Goal: Find specific page/section: Find specific page/section

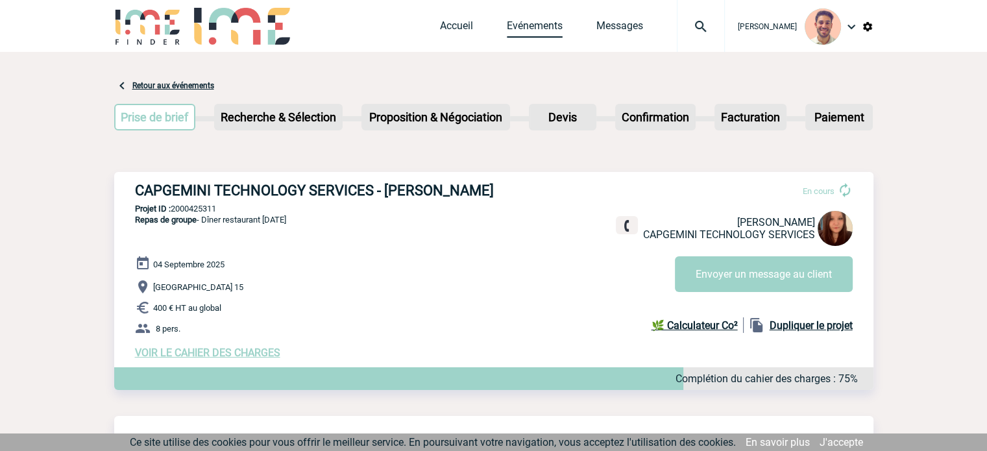
click at [550, 25] on link "Evénements" at bounding box center [535, 28] width 56 height 18
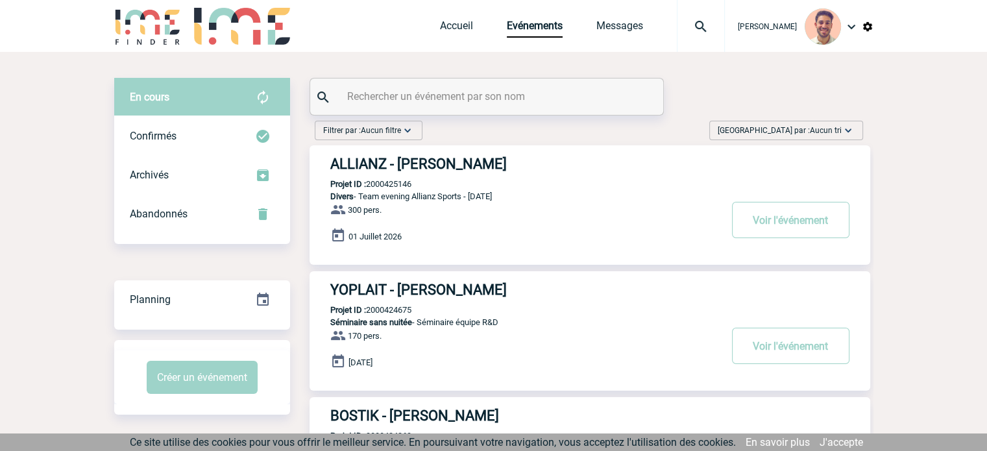
click at [455, 93] on input "text" at bounding box center [488, 96] width 289 height 19
paste input "HADJELIS"
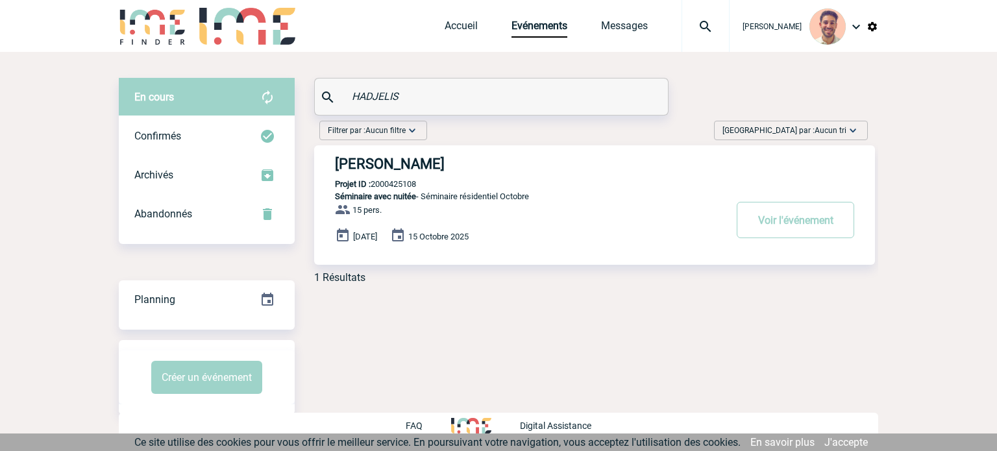
drag, startPoint x: 435, startPoint y: 84, endPoint x: 337, endPoint y: 95, distance: 98.6
click at [337, 95] on div "HADJELIS" at bounding box center [491, 97] width 353 height 36
click at [397, 97] on input "HADJELIS" at bounding box center [492, 96] width 289 height 19
click at [403, 103] on input "HADJELIS" at bounding box center [492, 96] width 289 height 19
type input "H"
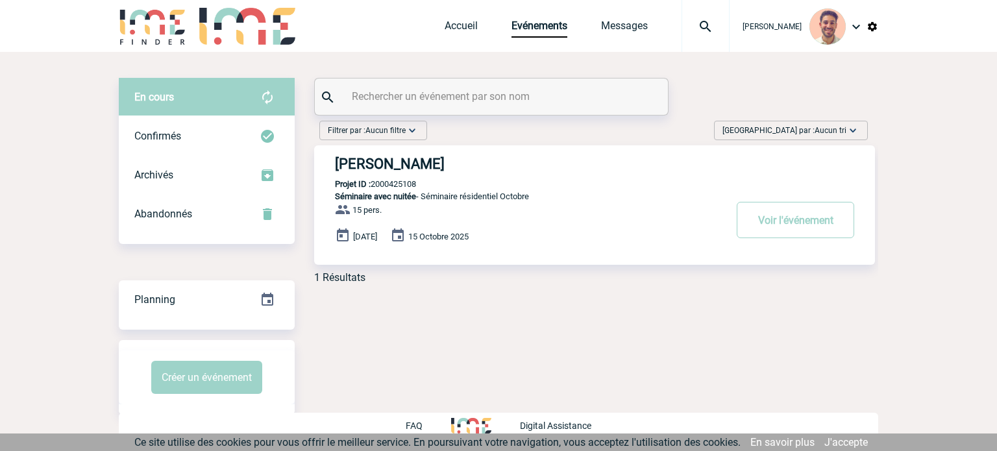
paste input "DANICAN"
type input "DANICAN"
